Goal: Task Accomplishment & Management: Complete application form

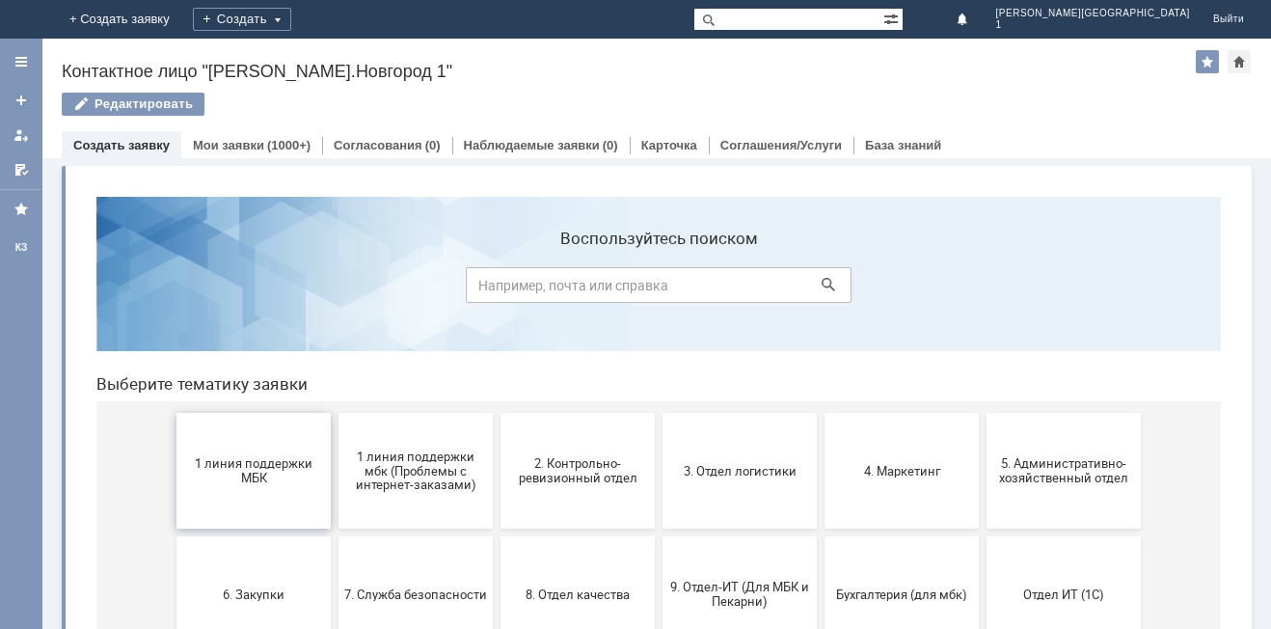
click at [231, 456] on button "1 линия поддержки МБК" at bounding box center [253, 471] width 154 height 116
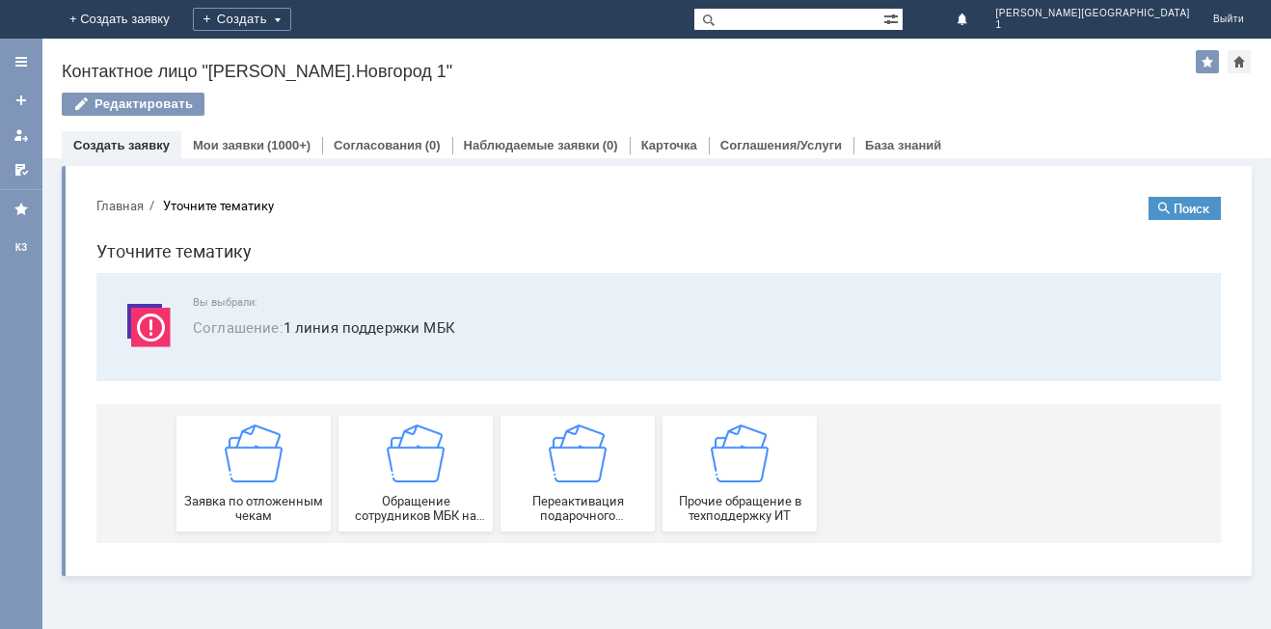
click at [262, 474] on img at bounding box center [254, 453] width 58 height 58
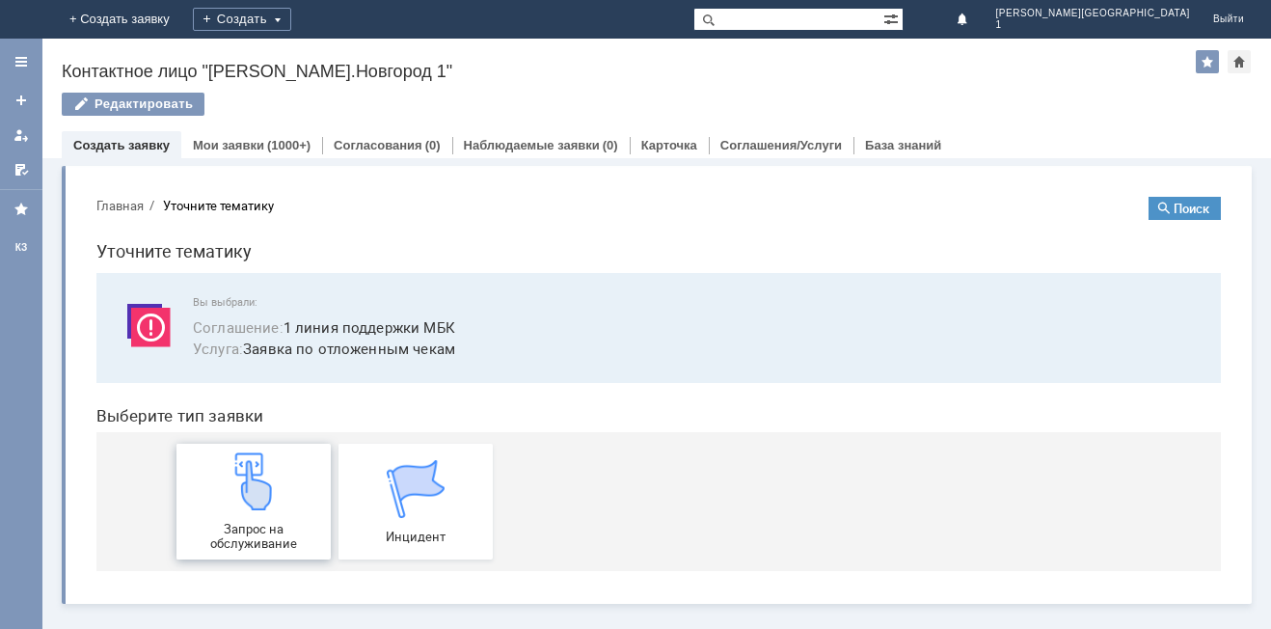
click at [270, 492] on img at bounding box center [254, 481] width 58 height 58
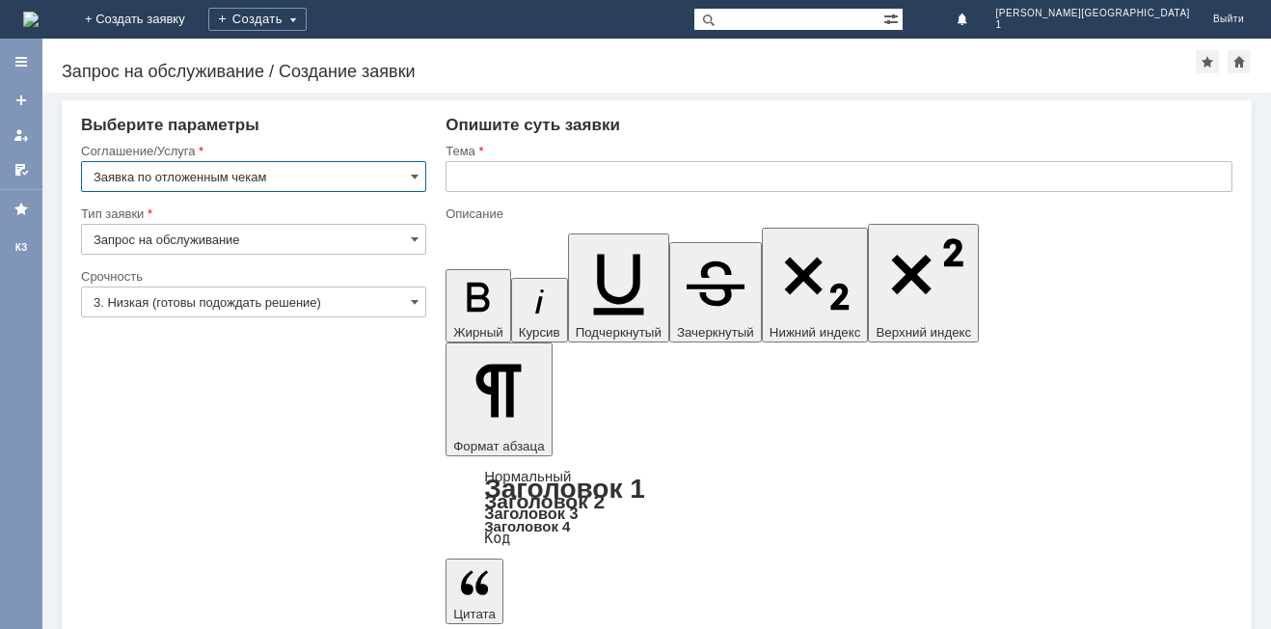
click at [197, 310] on input "3. Низкая (готовы подождать решение)" at bounding box center [253, 301] width 345 height 31
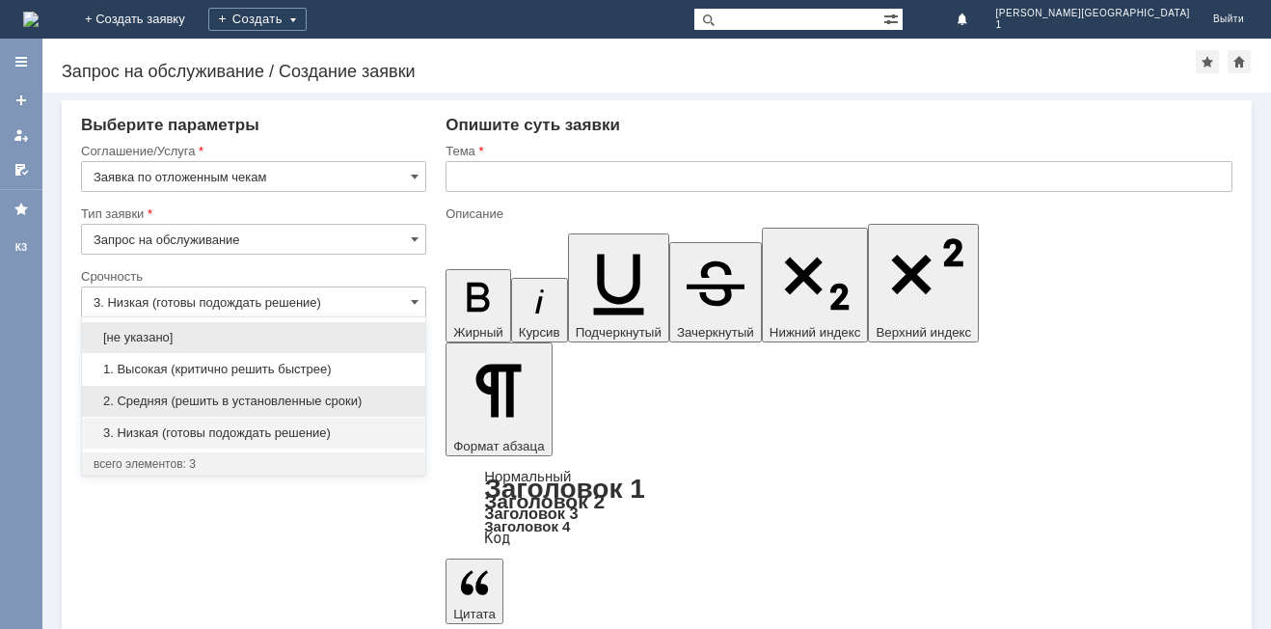
click at [179, 400] on span "2. Средняя (решить в установленные сроки)" at bounding box center [254, 400] width 320 height 15
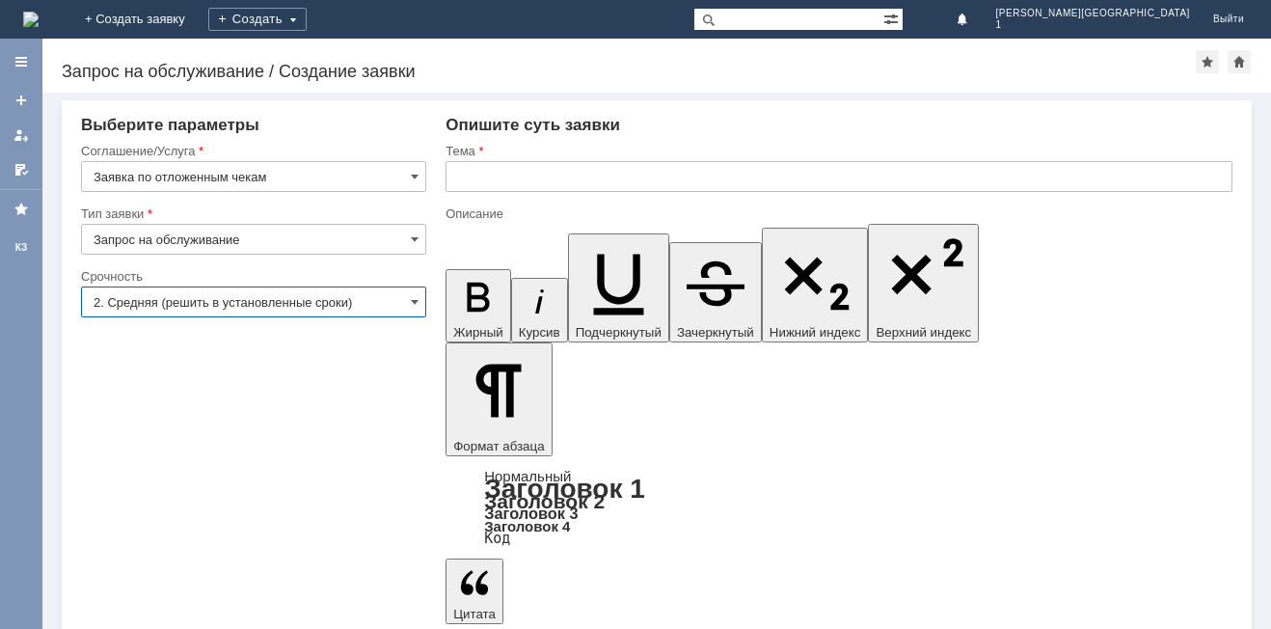
type input "2. Средняя (решить в установленные сроки)"
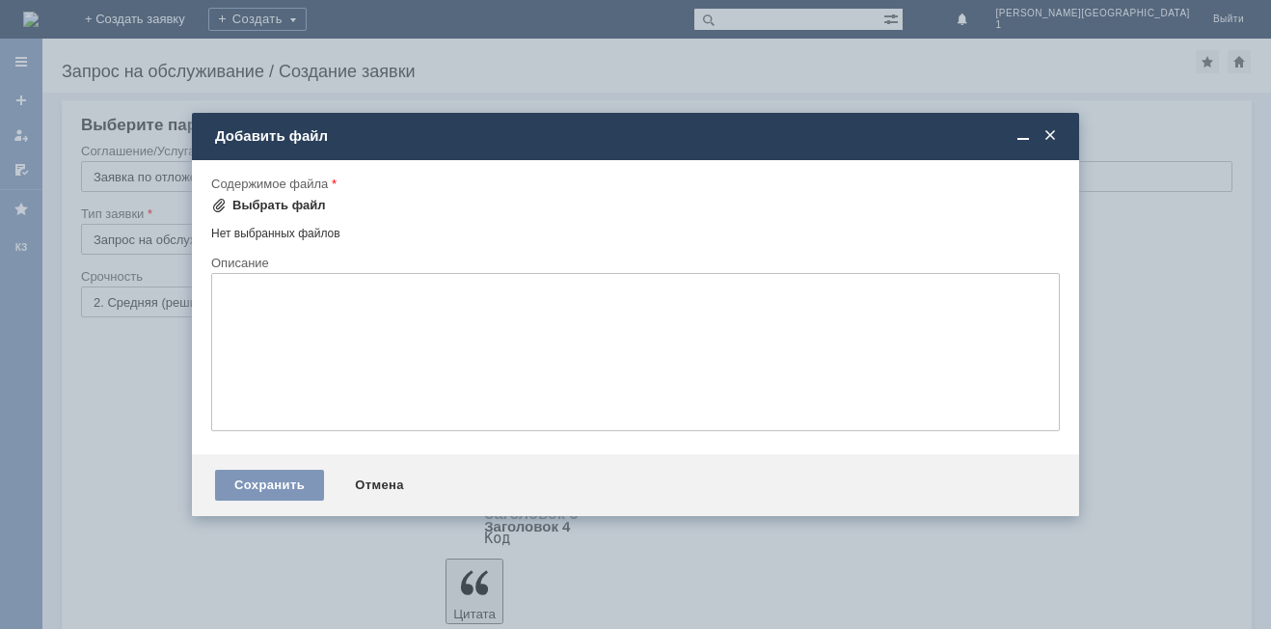
click at [269, 202] on div "Выбрать файл" at bounding box center [279, 205] width 94 height 15
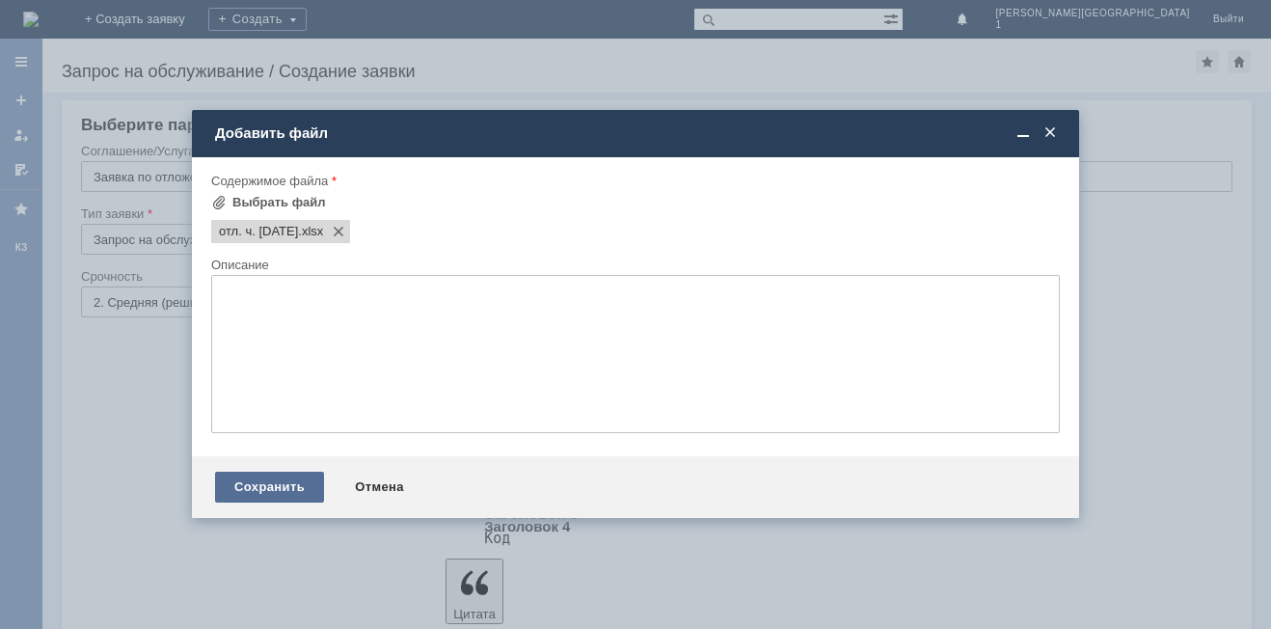
click at [257, 488] on div "Сохранить" at bounding box center [269, 487] width 109 height 31
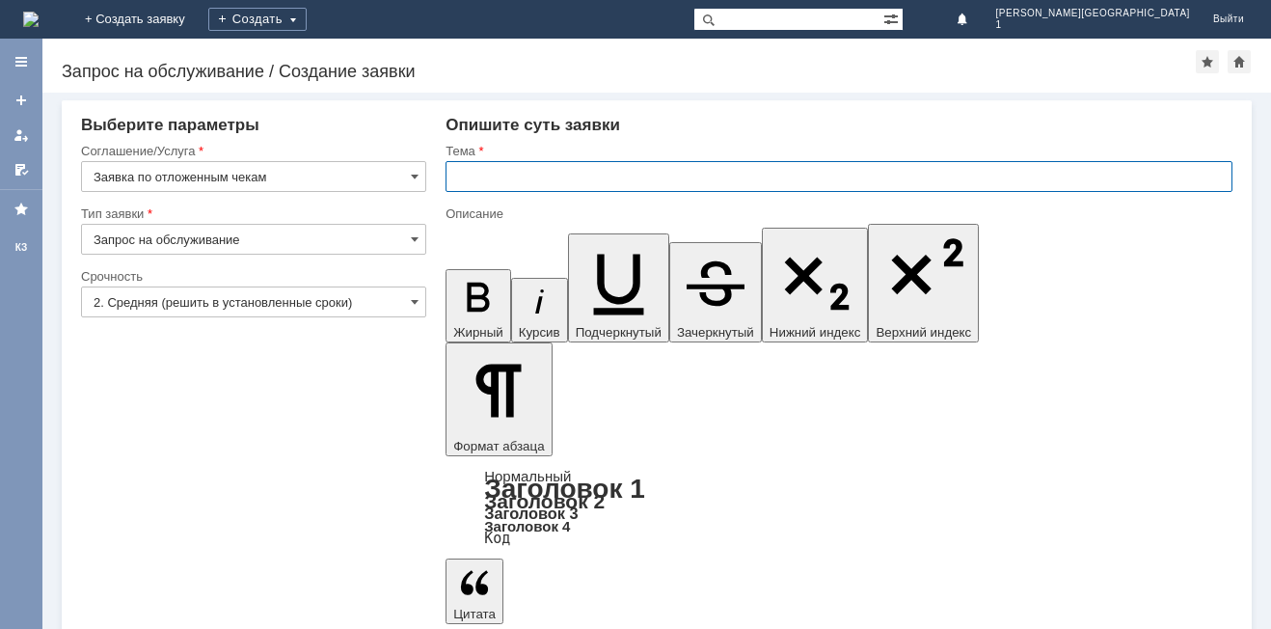
click at [469, 191] on input "text" at bounding box center [839, 176] width 787 height 31
click at [539, 178] on input "Отложенные чки" at bounding box center [839, 176] width 787 height 31
click at [540, 177] on input "Отложенные чки" at bounding box center [839, 176] width 787 height 31
click at [543, 176] on input "Отложенные чки" at bounding box center [839, 176] width 787 height 31
type input "Отложенные чеки"
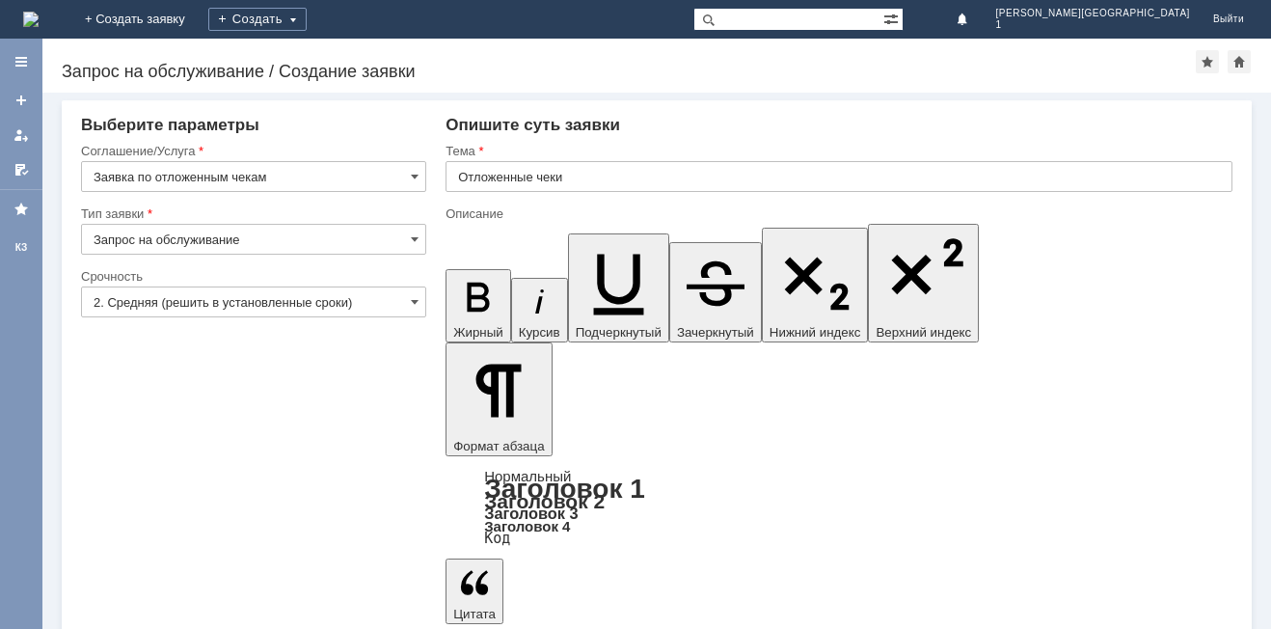
drag, startPoint x: 742, startPoint y: 481, endPoint x: 779, endPoint y: 434, distance: 60.4
